Goal: Task Accomplishment & Management: Manage account settings

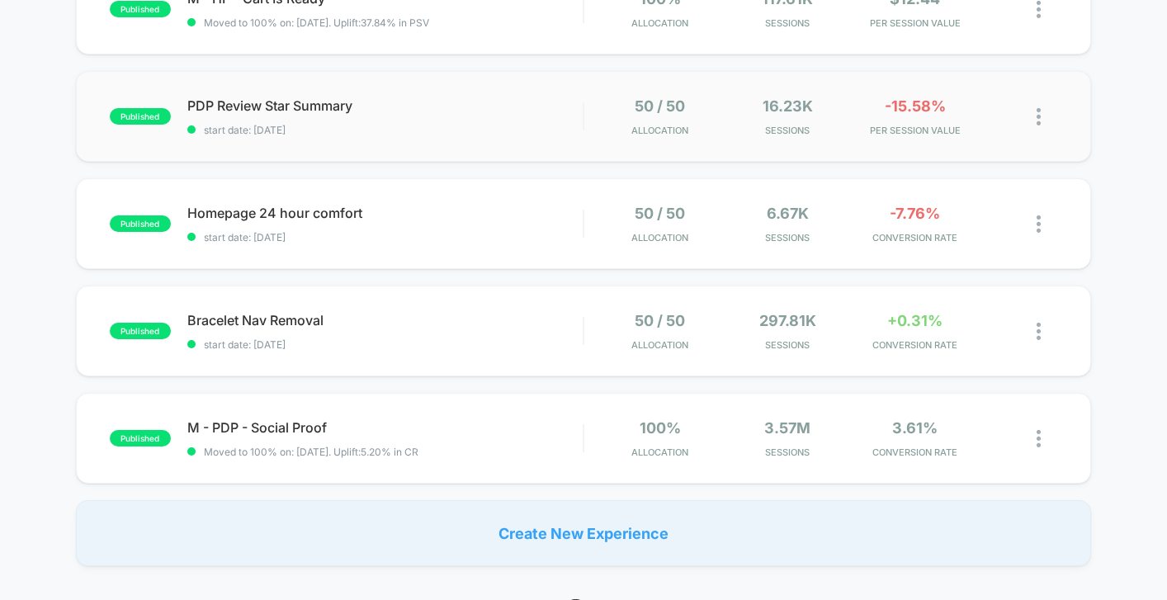
scroll to position [646, 0]
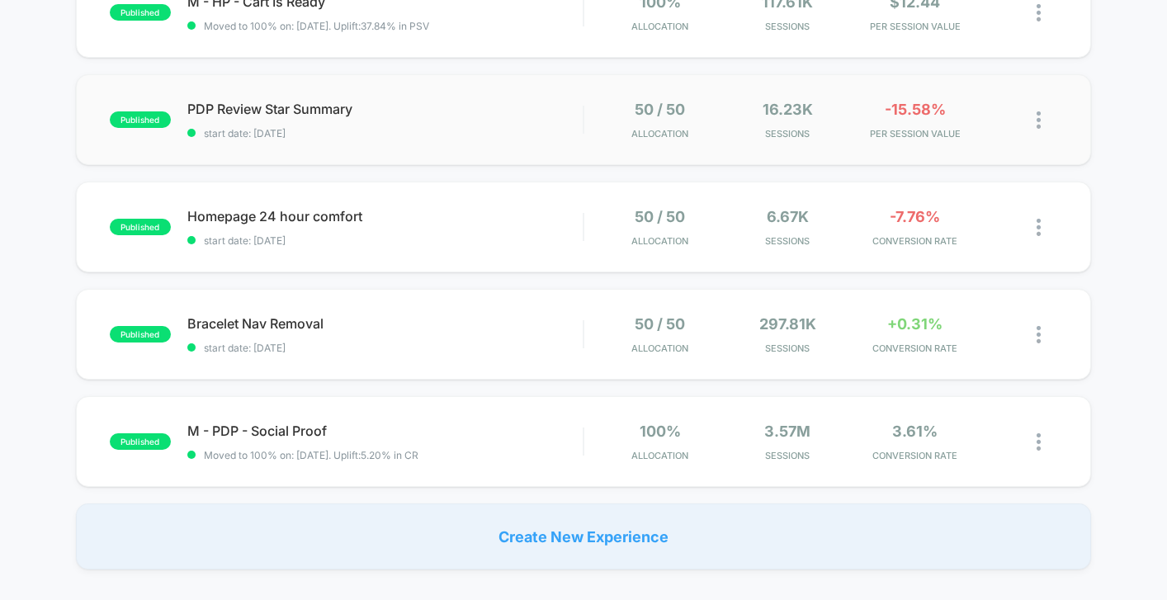
click at [528, 137] on div "published PDP Review Star Summary start date: 10/6/2025 50 / 50 Allocation 16.2…" at bounding box center [583, 119] width 1015 height 91
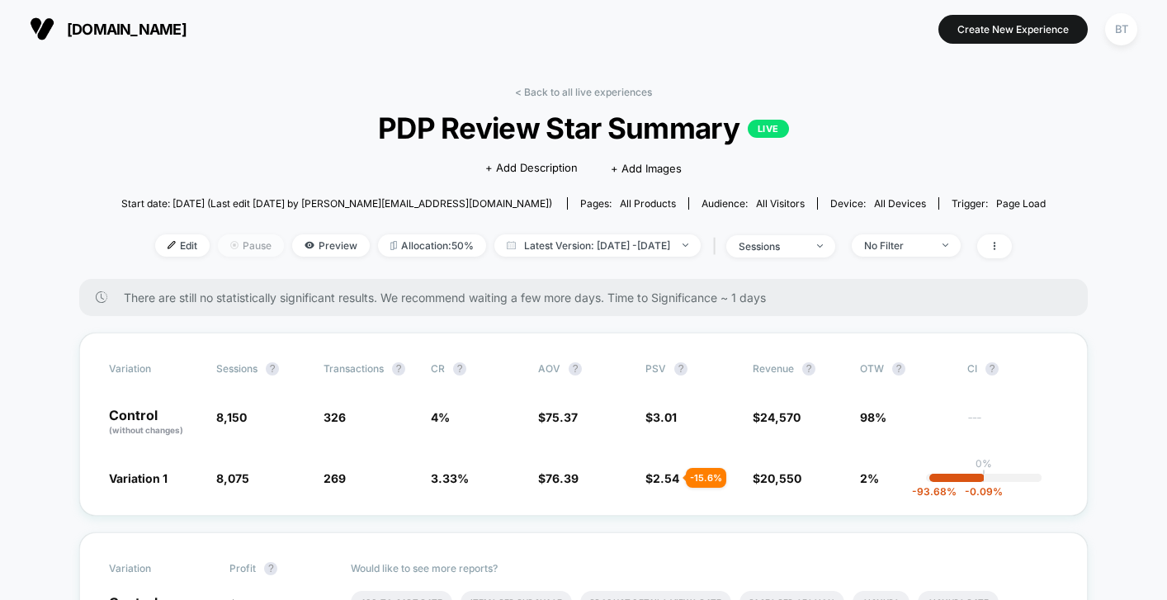
click at [228, 247] on span "Pause" at bounding box center [251, 245] width 66 height 22
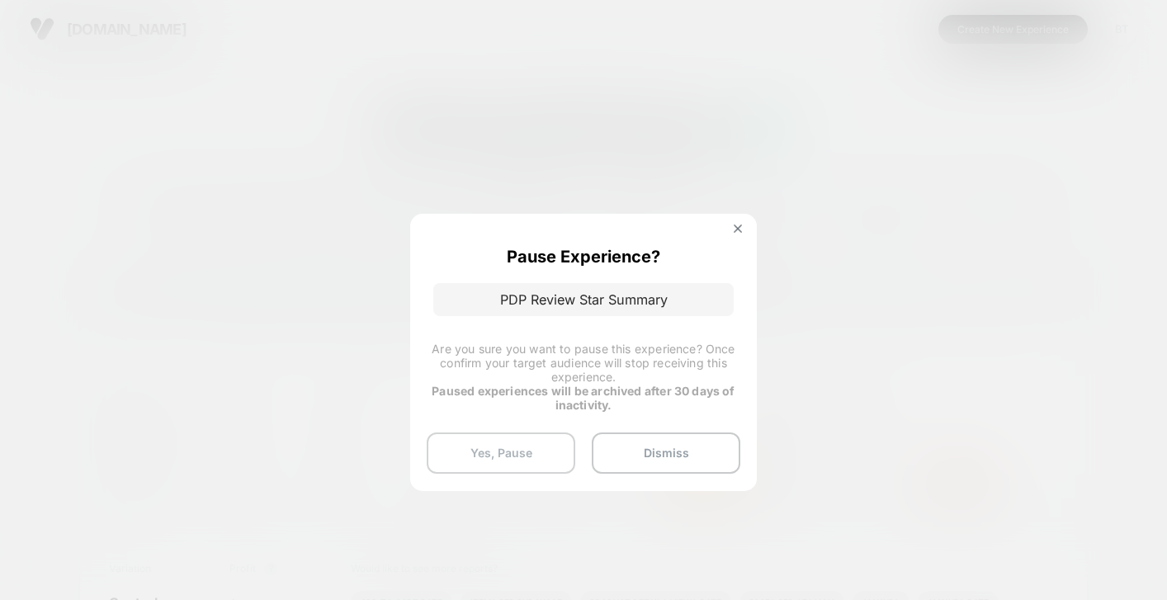
click at [552, 460] on button "Yes, Pause" at bounding box center [501, 452] width 149 height 41
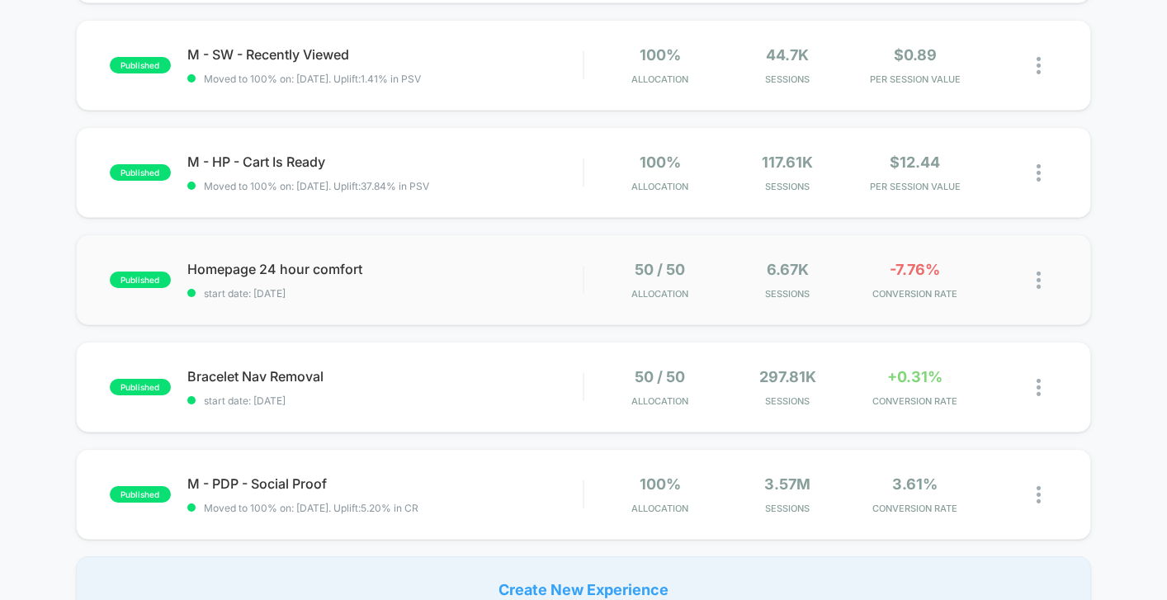
scroll to position [476, 0]
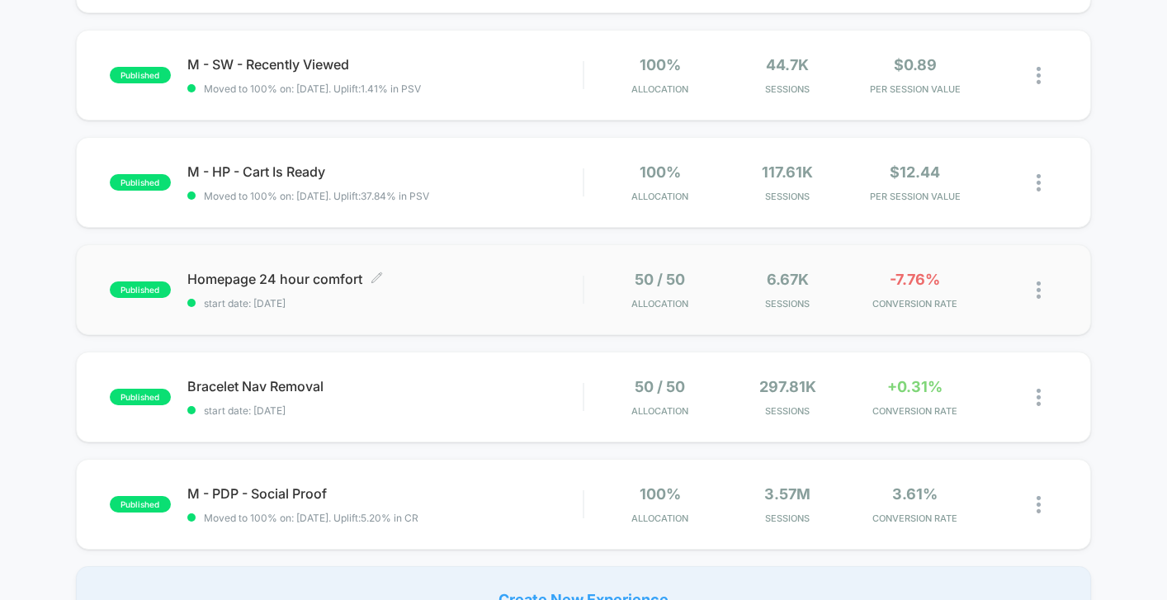
click at [487, 297] on span "start date: [DATE]" at bounding box center [384, 303] width 395 height 12
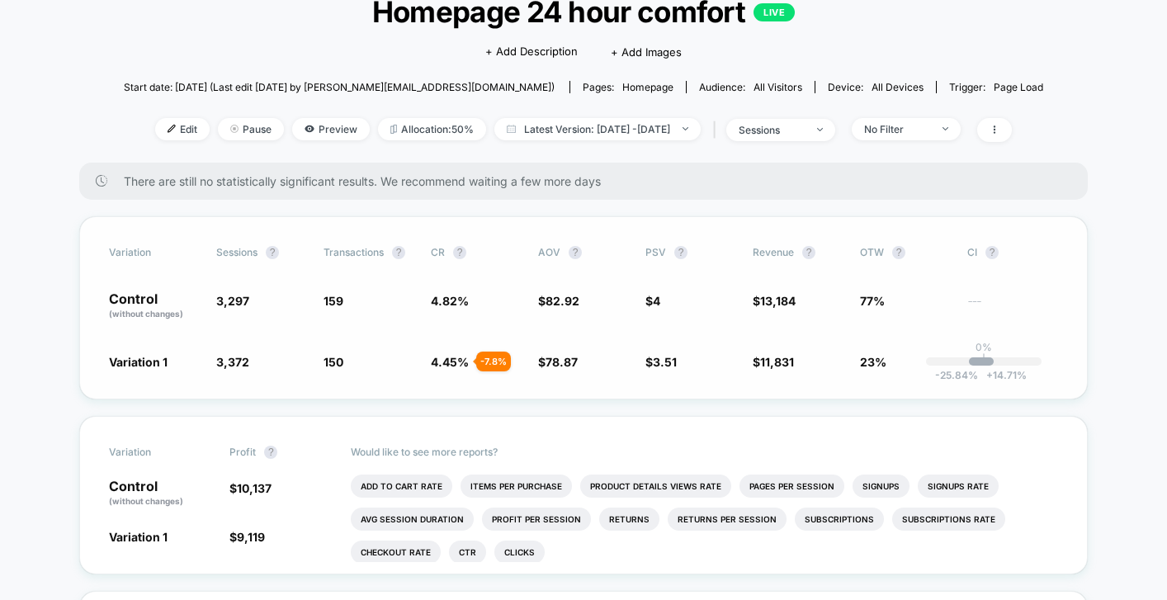
scroll to position [125, 0]
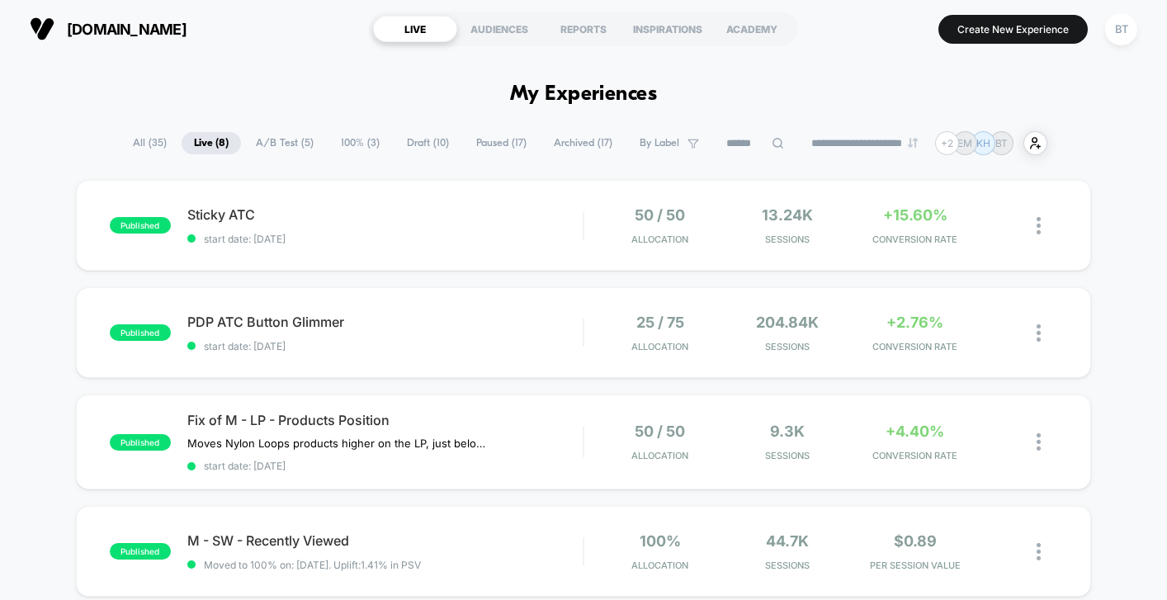
scroll to position [1, 0]
click at [493, 238] on span "start date: [DATE]" at bounding box center [384, 238] width 395 height 12
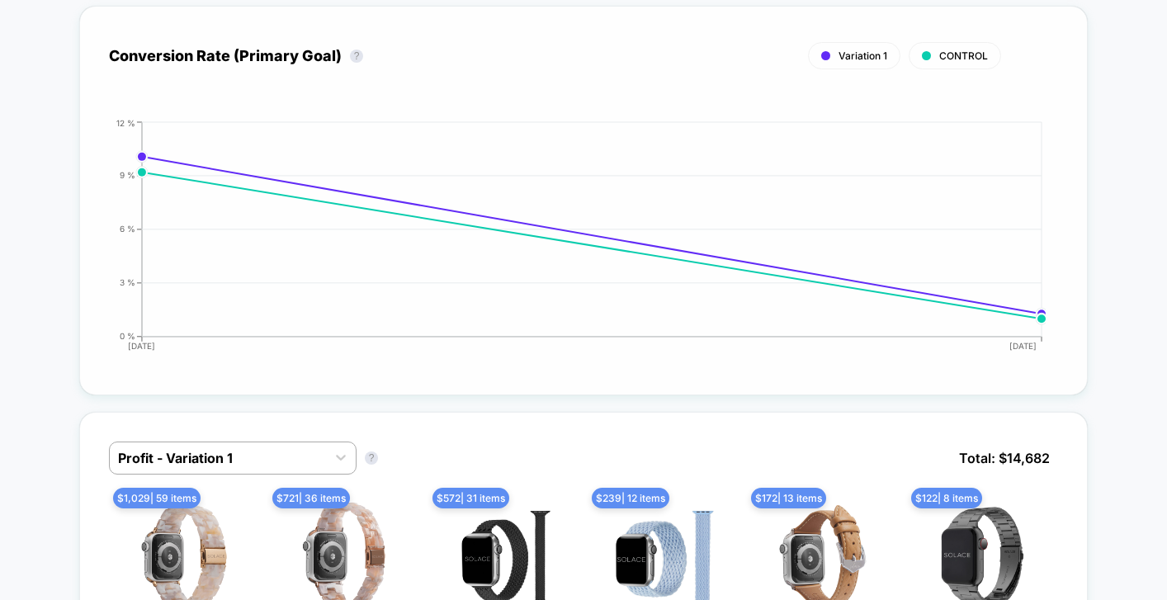
scroll to position [705, 0]
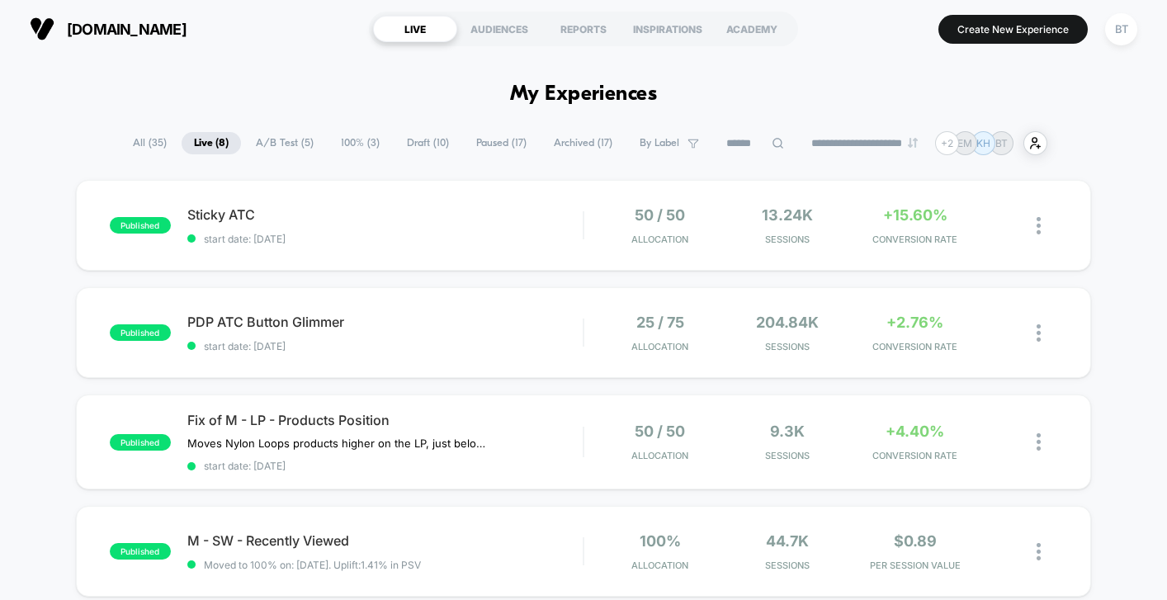
click at [282, 143] on span "A/B Test ( 5 )" at bounding box center [284, 143] width 83 height 22
click at [509, 322] on span "PDP ATC Button Glimmer Click to edit experience details" at bounding box center [384, 322] width 395 height 17
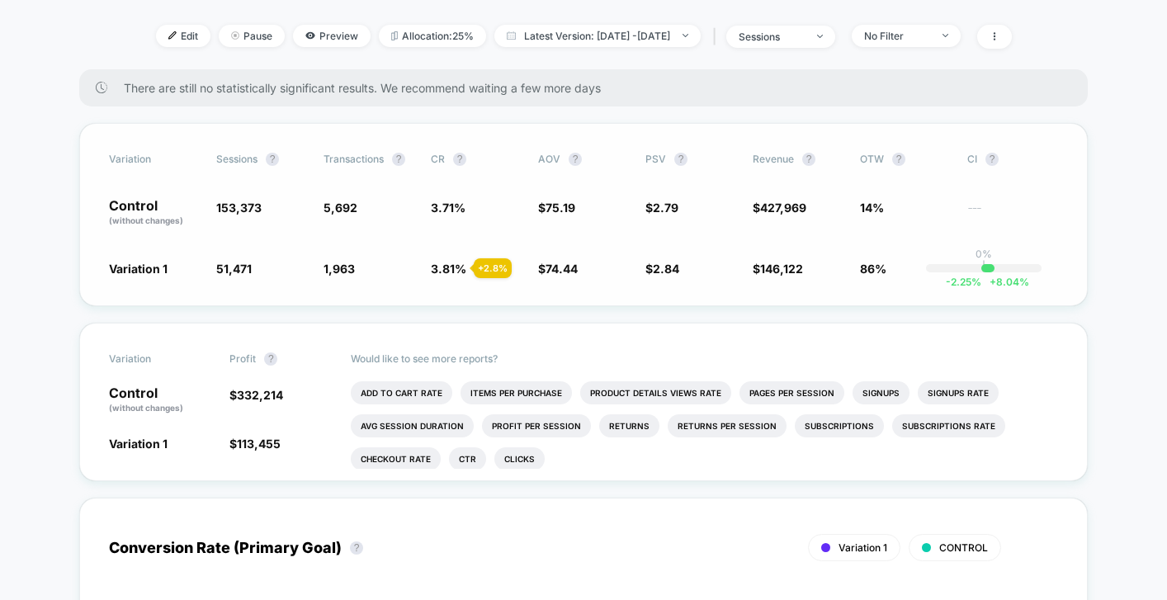
scroll to position [228, 0]
